Goal: Task Accomplishment & Management: Manage account settings

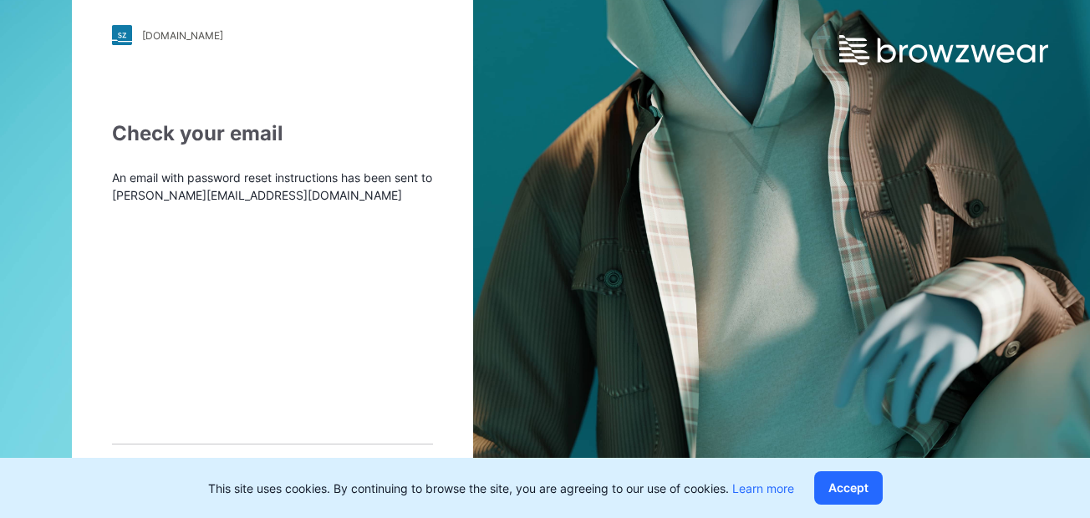
scroll to position [8, 0]
click at [841, 489] on button "Accept" at bounding box center [848, 487] width 69 height 33
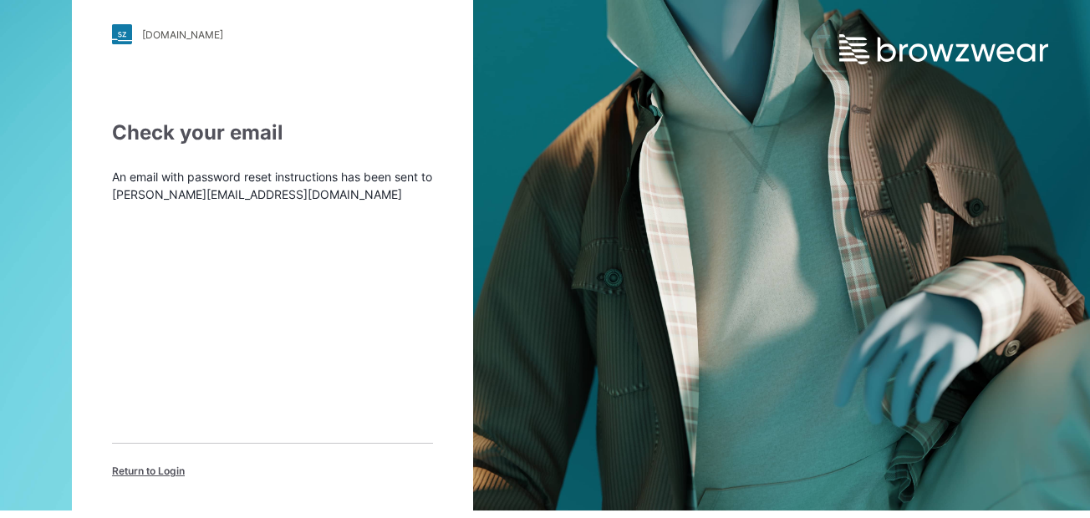
click at [176, 471] on span "Return to Login" at bounding box center [148, 471] width 73 height 15
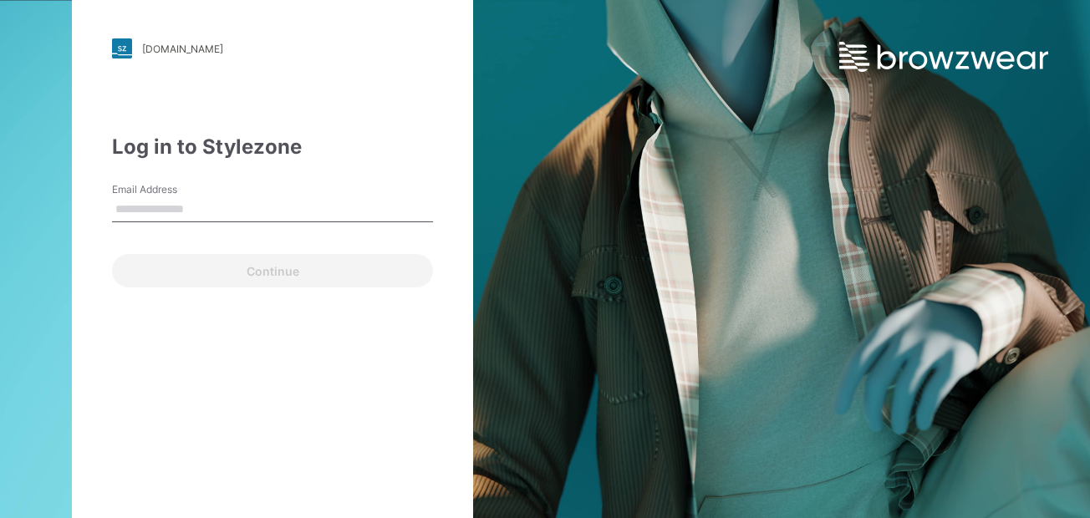
click at [230, 207] on input "Email Address" at bounding box center [272, 209] width 321 height 25
type input "**********"
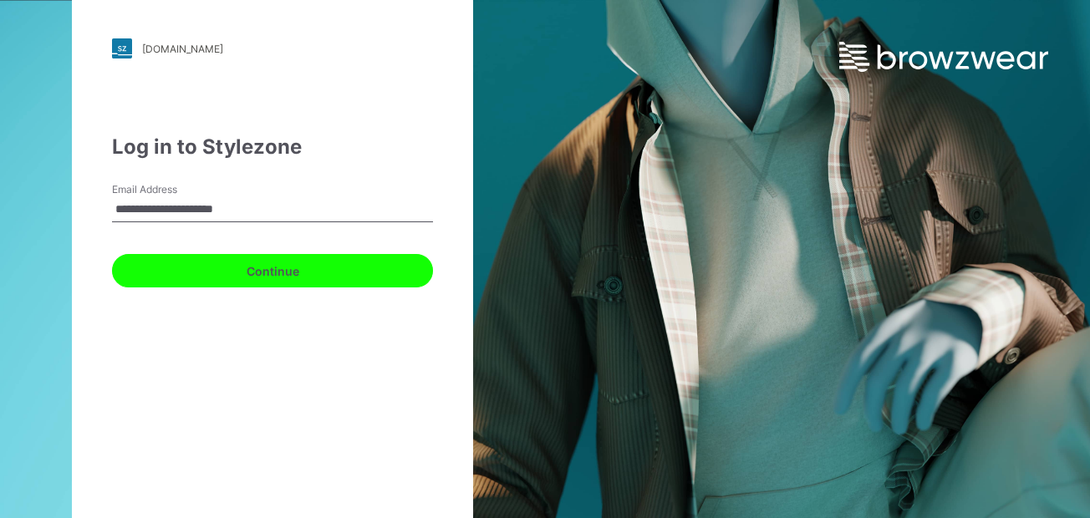
click at [238, 271] on button "Continue" at bounding box center [272, 270] width 321 height 33
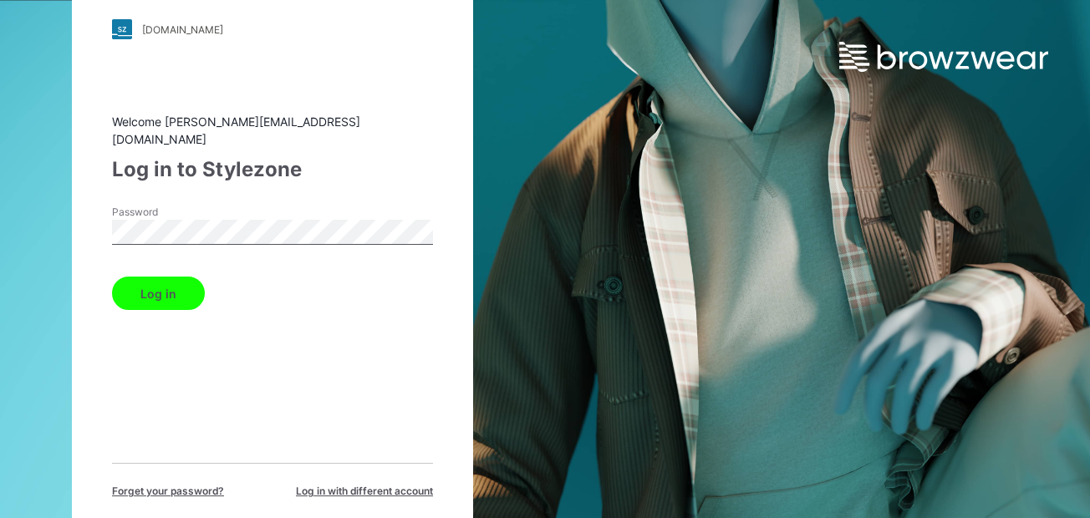
click at [186, 289] on button "Log in" at bounding box center [158, 293] width 93 height 33
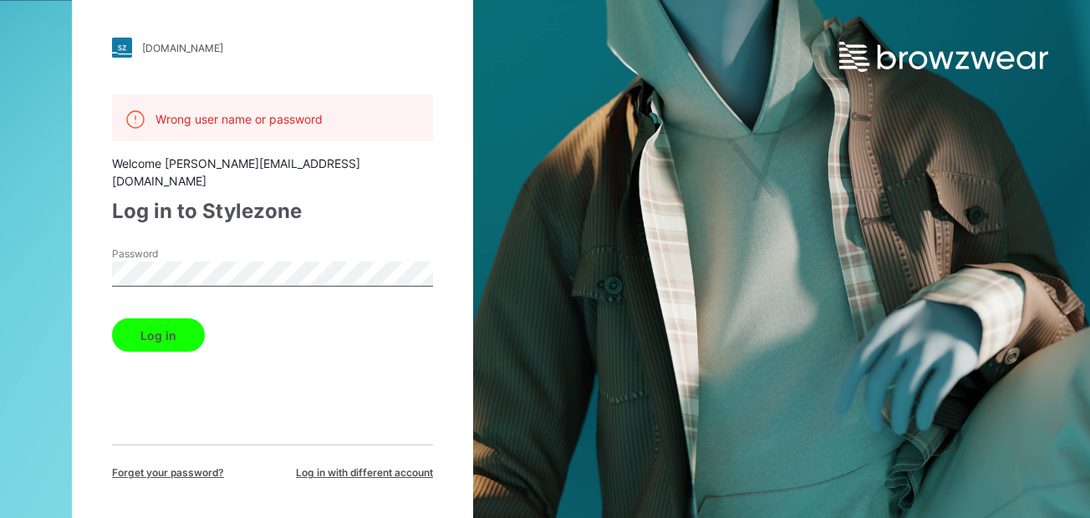
click at [330, 466] on span "Log in with different account" at bounding box center [364, 473] width 137 height 15
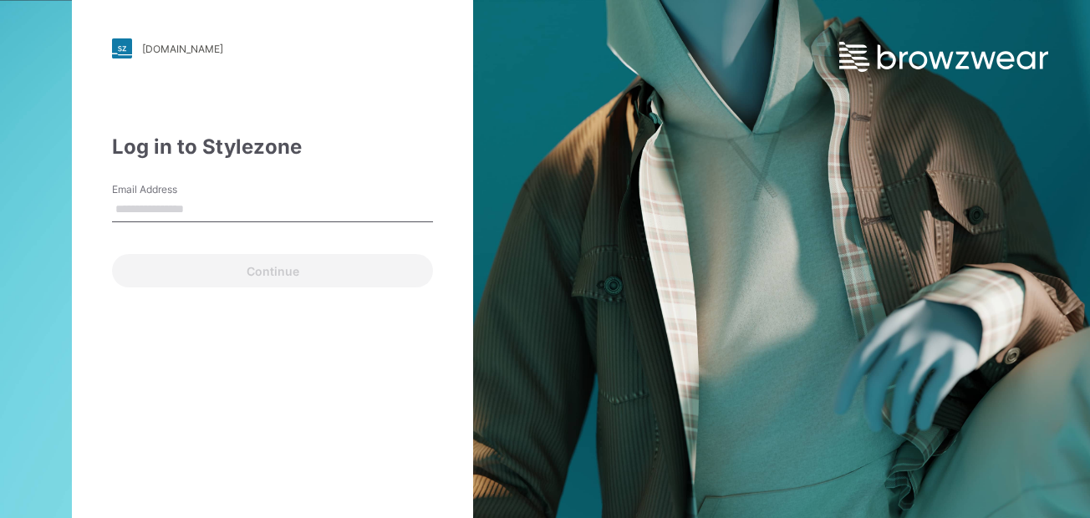
click at [191, 212] on input "Email Address" at bounding box center [272, 209] width 321 height 25
type input "**********"
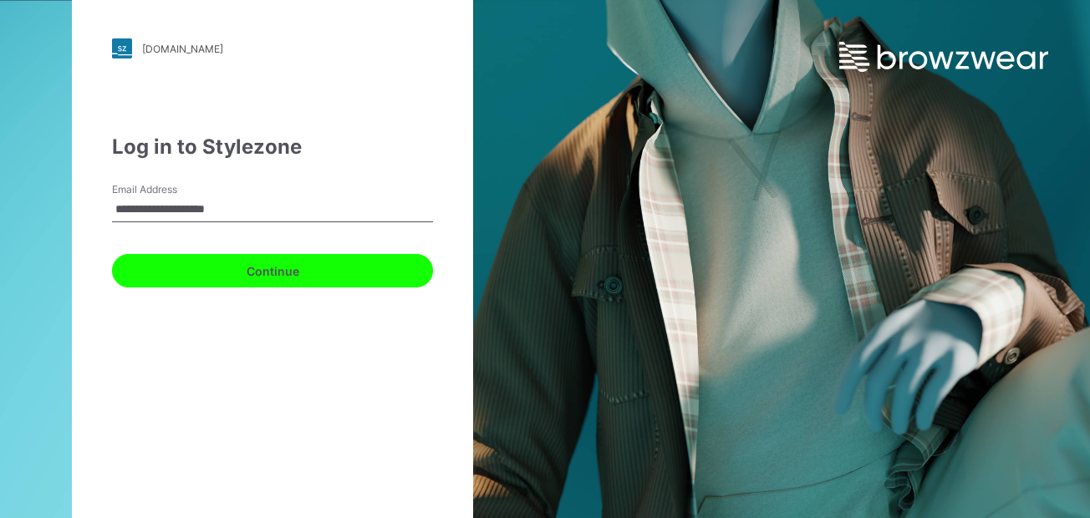
click at [262, 281] on button "Continue" at bounding box center [272, 270] width 321 height 33
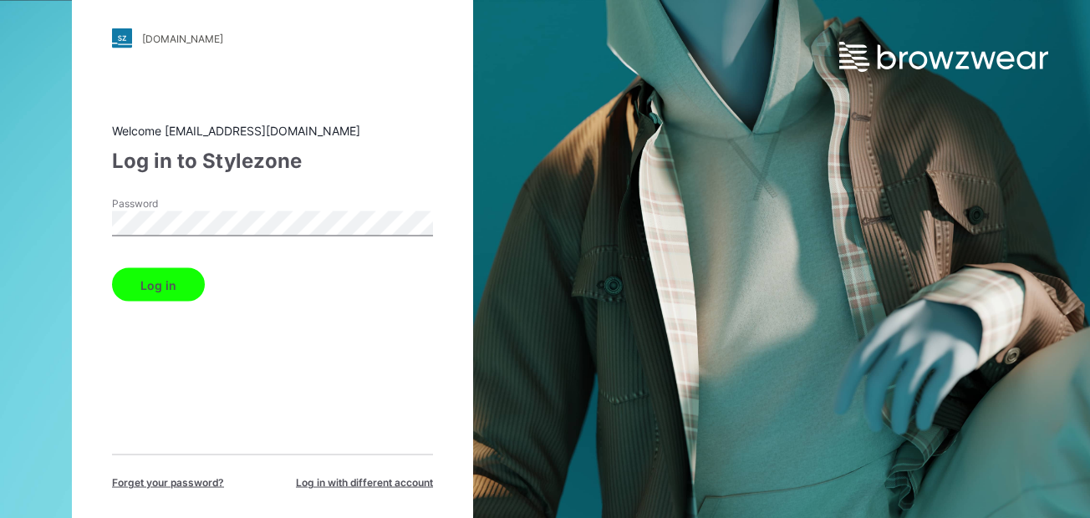
click at [168, 294] on button "Log in" at bounding box center [158, 284] width 93 height 33
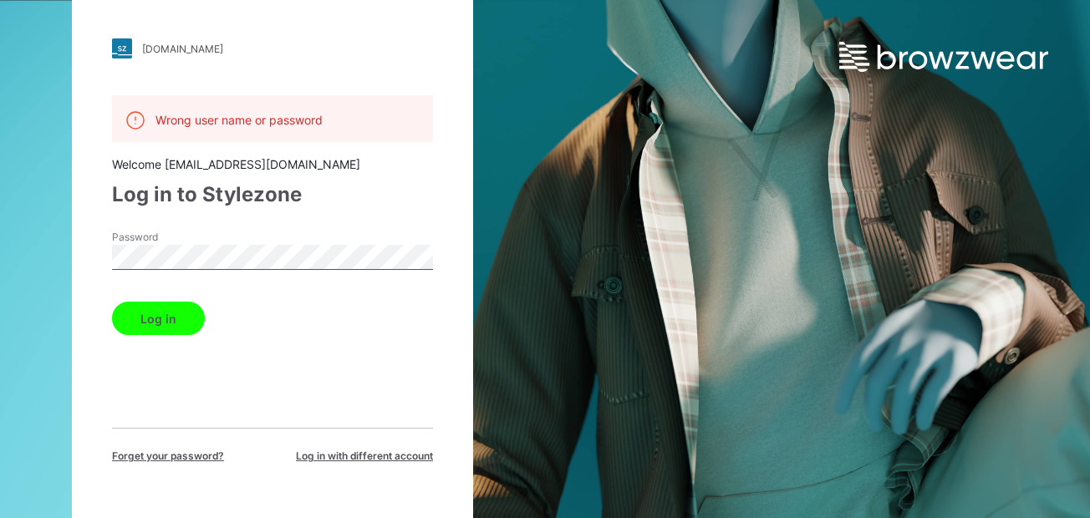
scroll to position [2, 0]
